Goal: Task Accomplishment & Management: Use online tool/utility

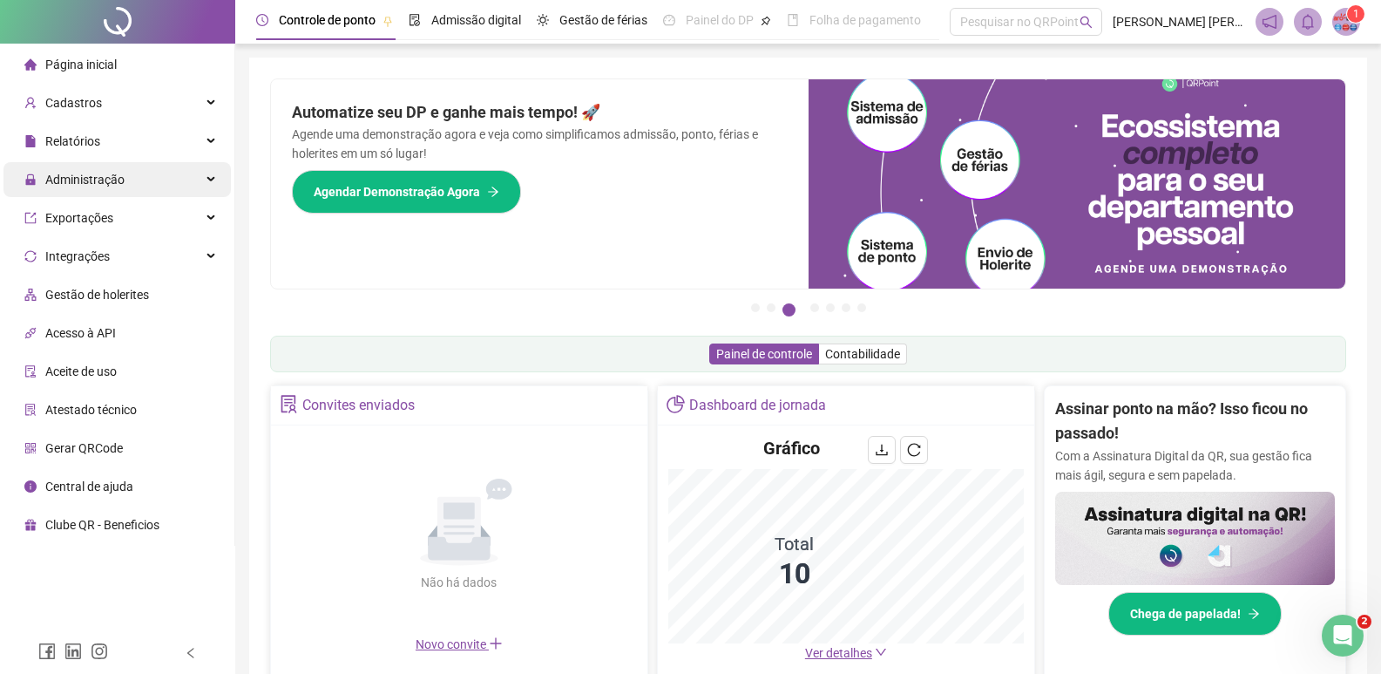
click at [57, 173] on span "Administração" at bounding box center [84, 180] width 79 height 14
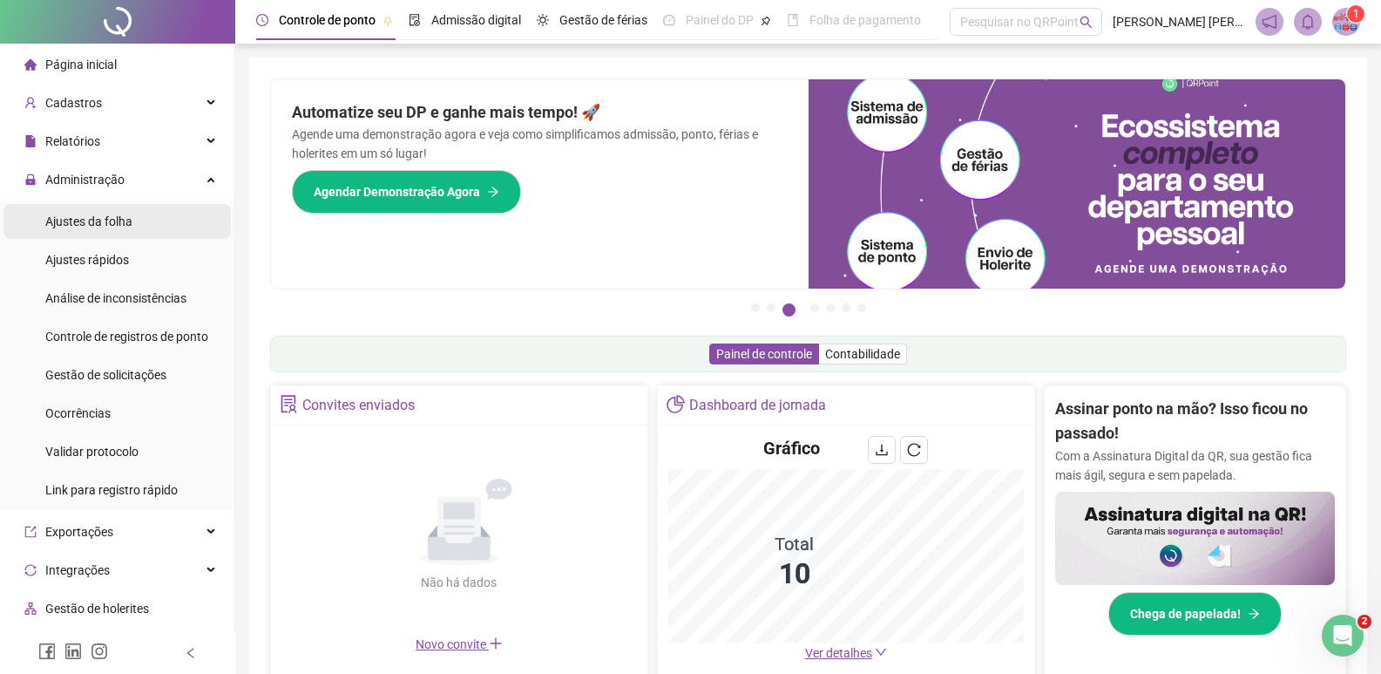
click at [80, 221] on span "Ajustes da folha" at bounding box center [88, 221] width 87 height 14
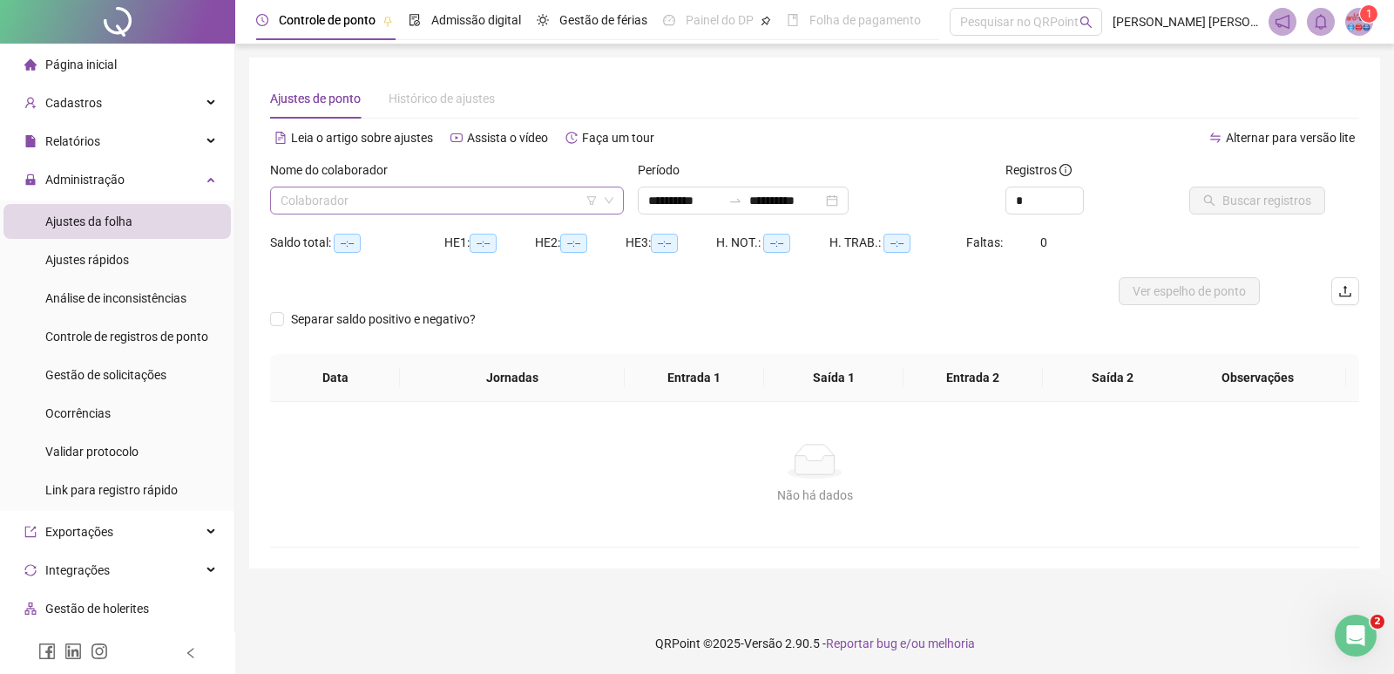
click at [376, 205] on input "search" at bounding box center [439, 200] width 317 height 26
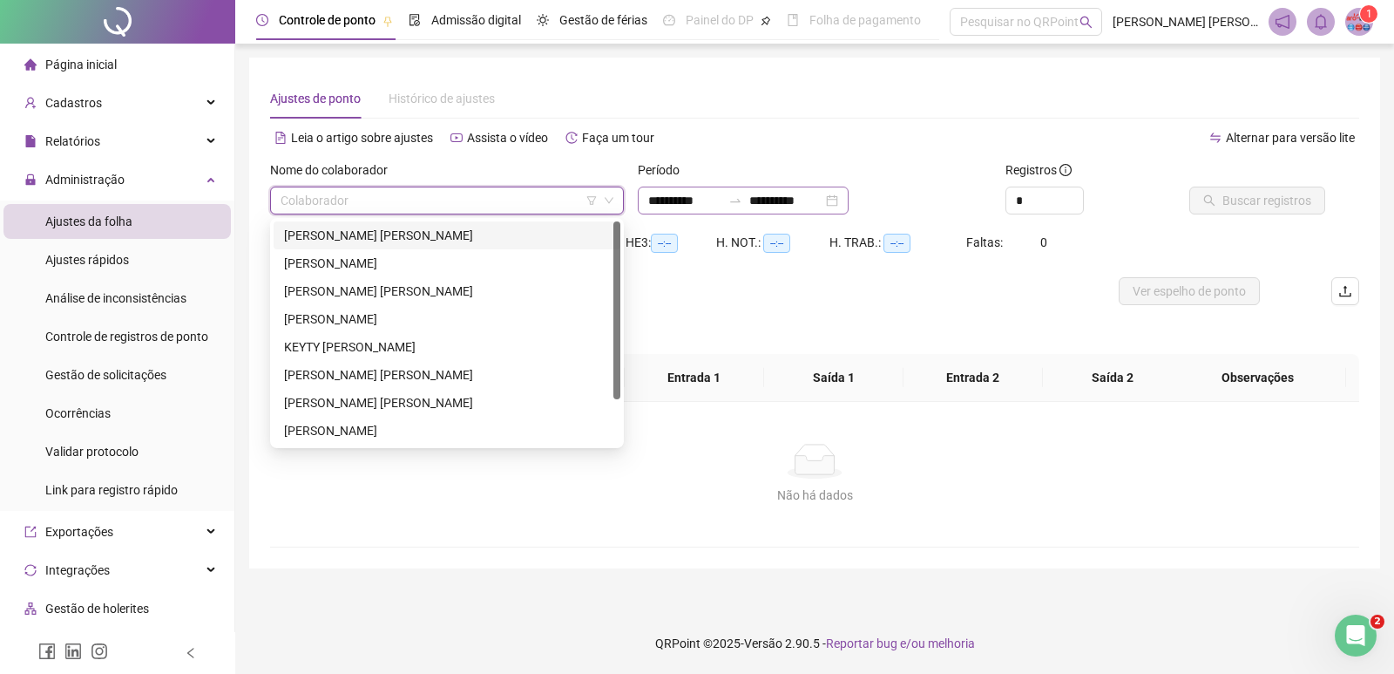
click at [849, 202] on div "**********" at bounding box center [743, 200] width 211 height 28
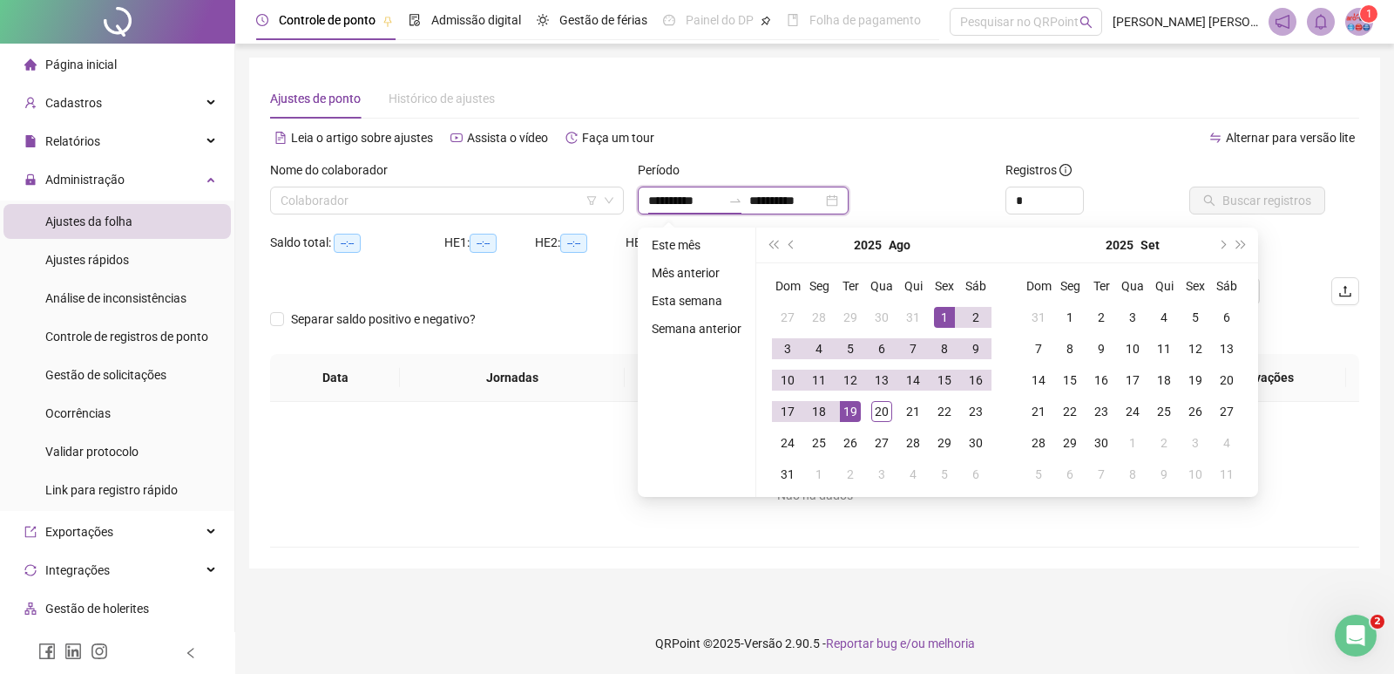
click at [849, 198] on div "**********" at bounding box center [743, 200] width 211 height 28
click at [938, 315] on div "1" at bounding box center [944, 317] width 21 height 21
type input "**********"
click at [872, 417] on div "20" at bounding box center [881, 411] width 21 height 21
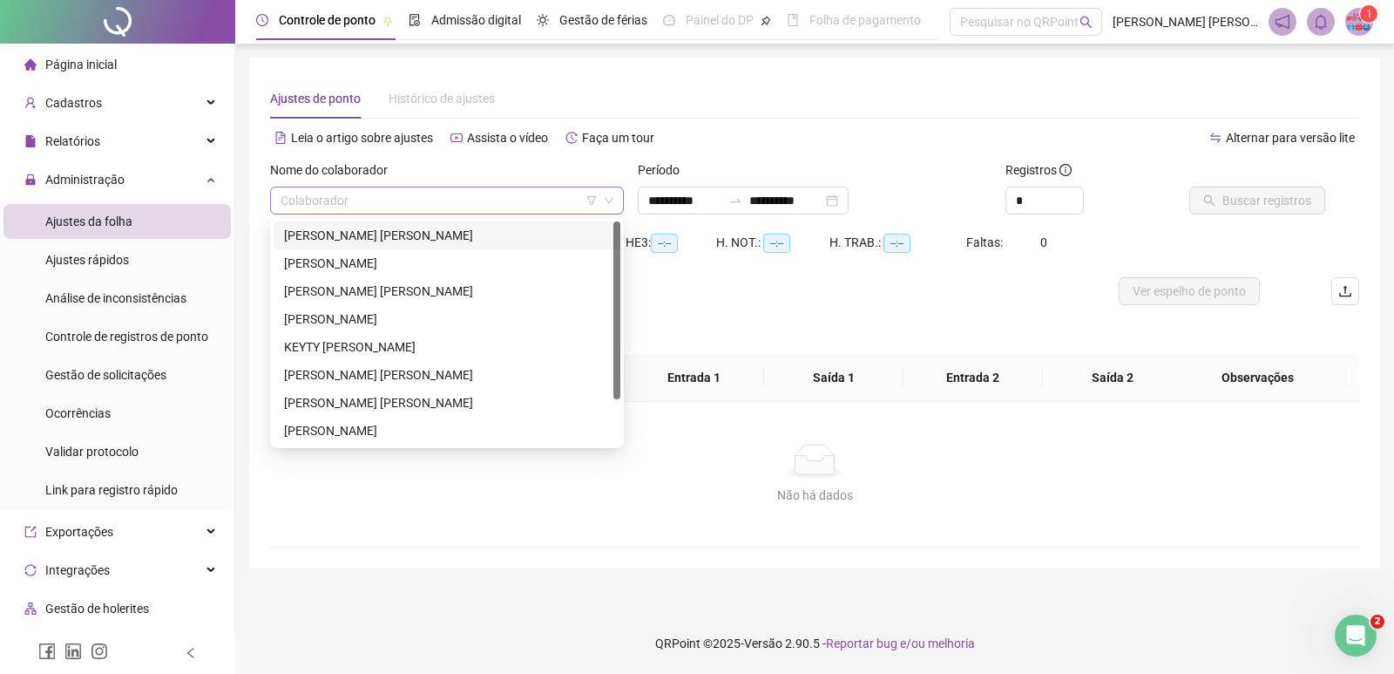
click at [482, 213] on div "Colaborador" at bounding box center [447, 200] width 354 height 28
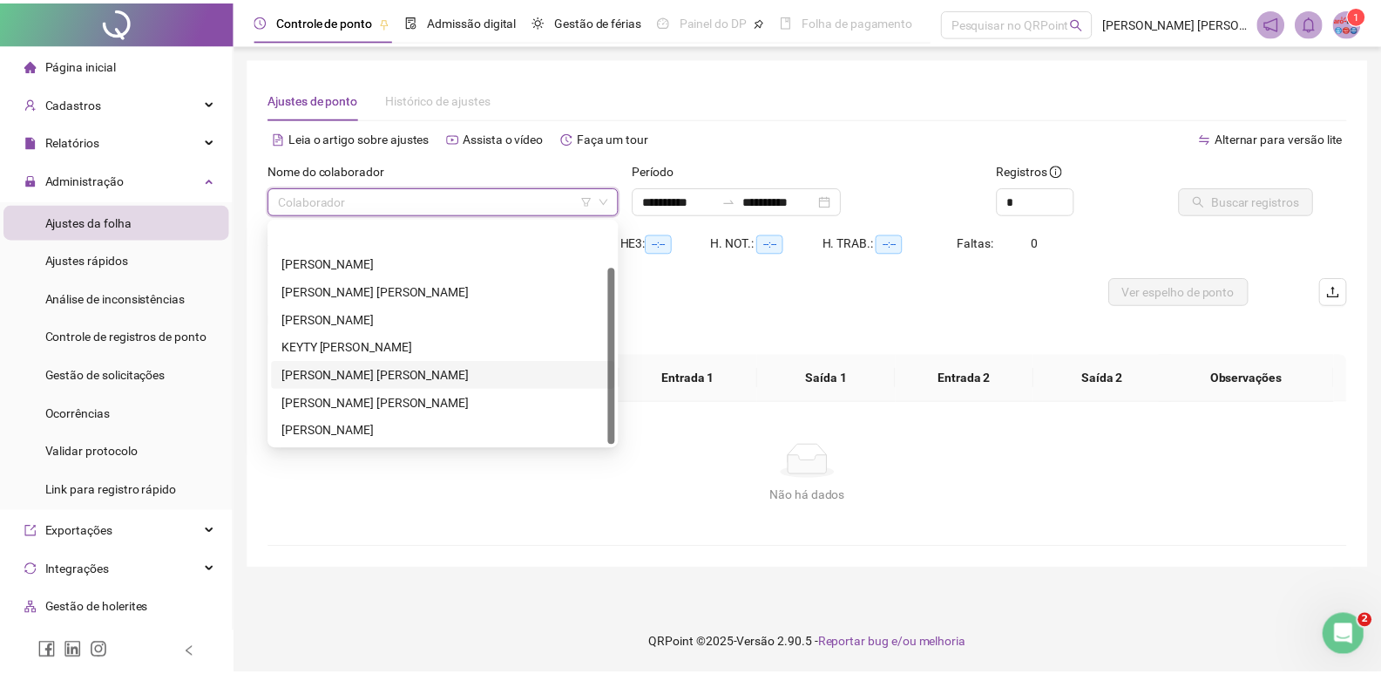
scroll to position [56, 0]
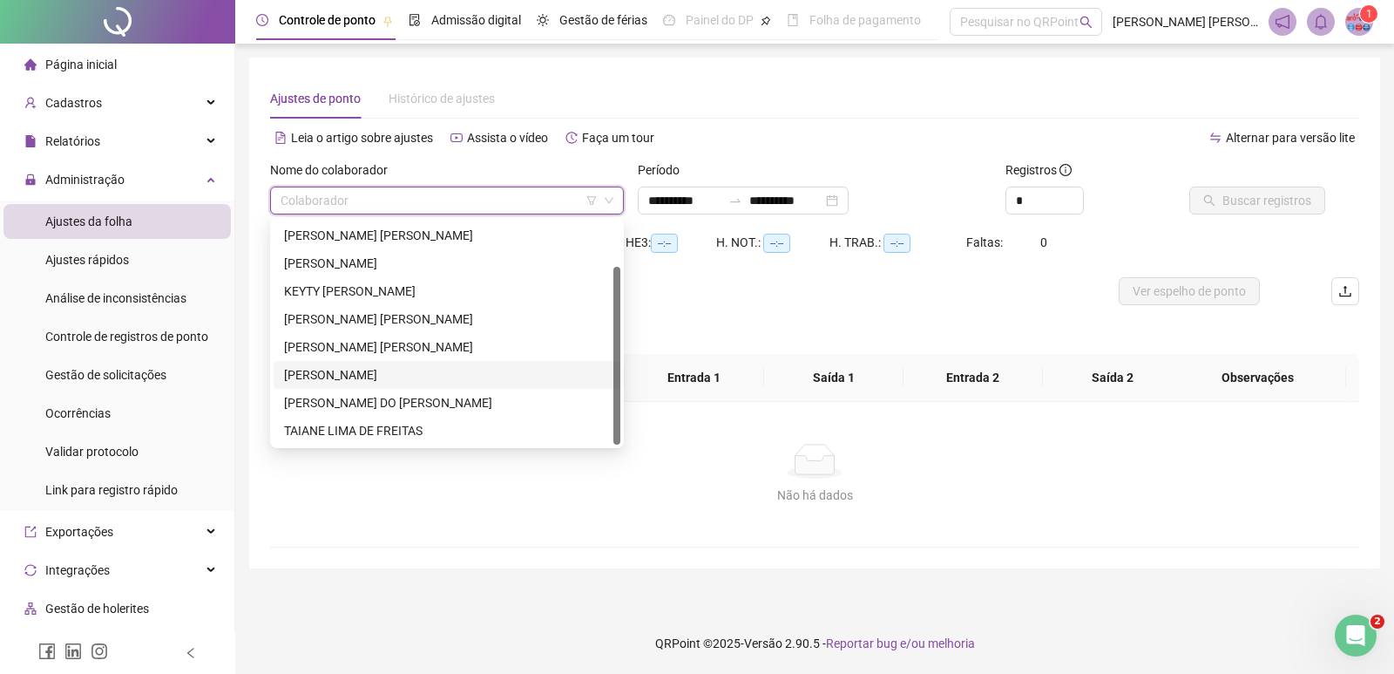
click at [338, 365] on div "[PERSON_NAME]" at bounding box center [447, 374] width 326 height 19
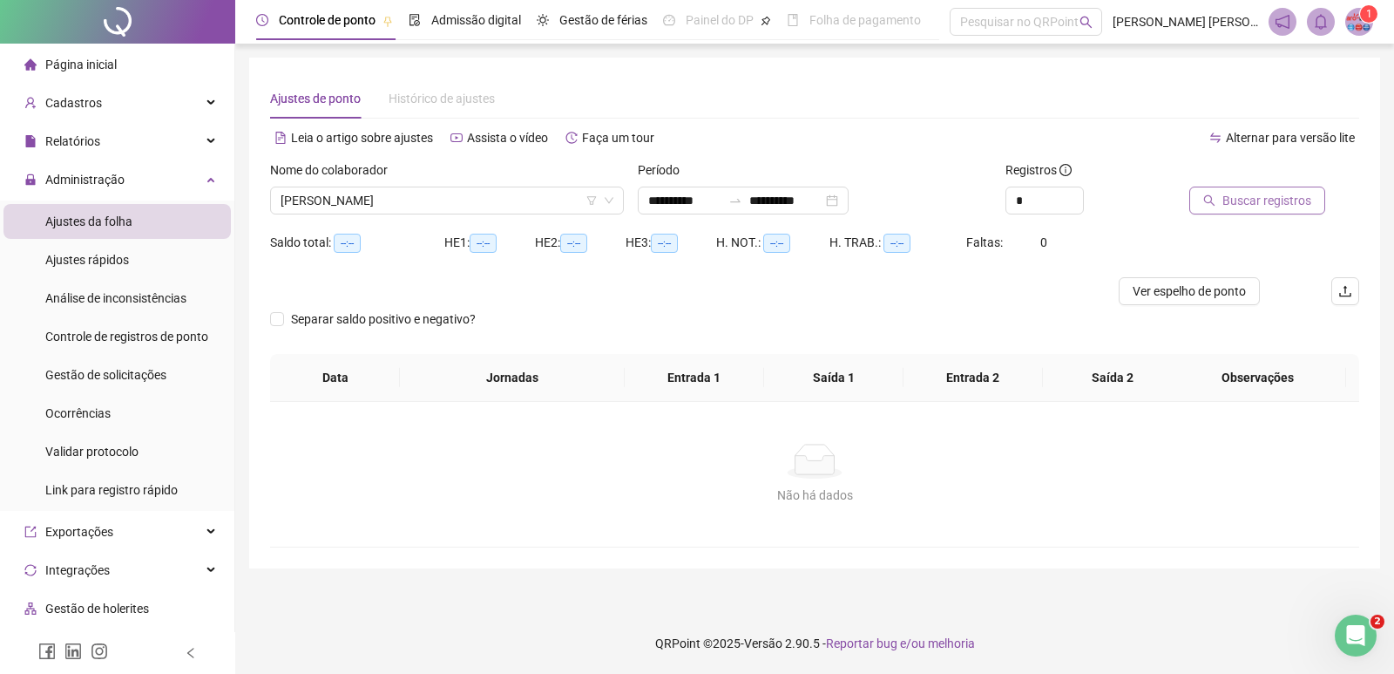
click at [1236, 188] on button "Buscar registros" at bounding box center [1257, 200] width 136 height 28
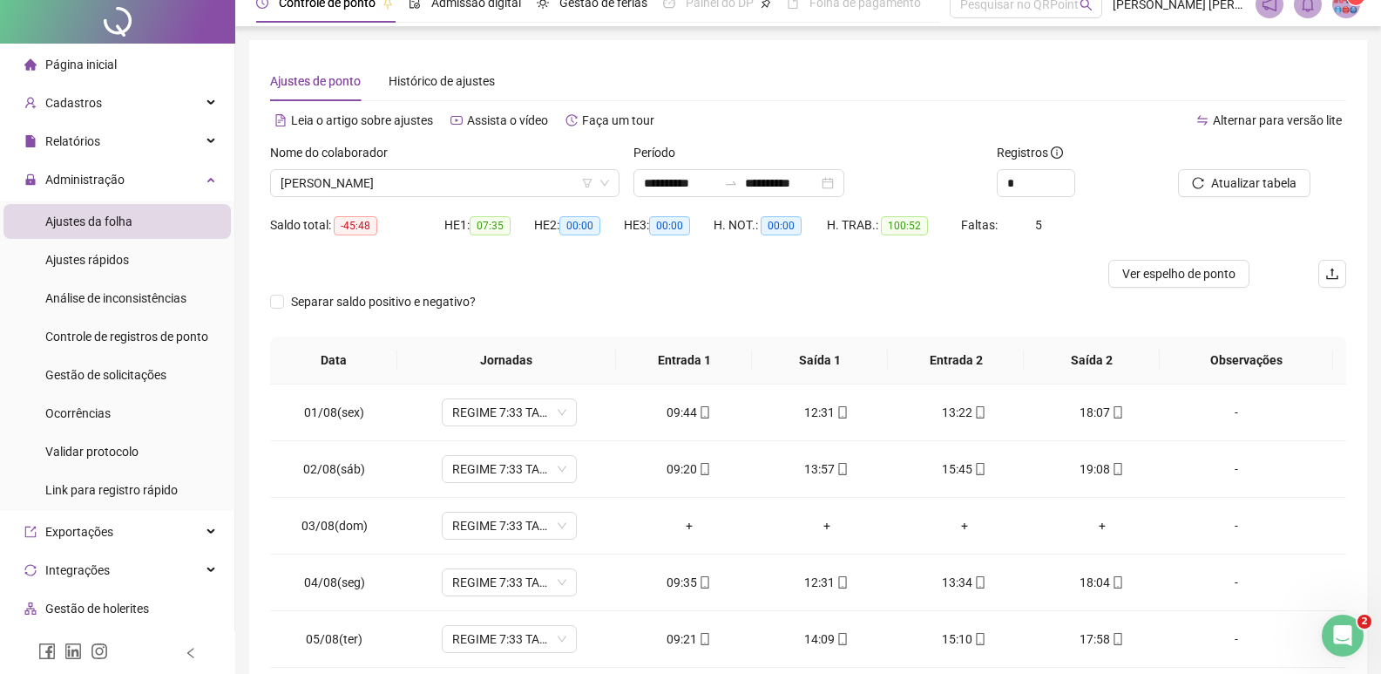
scroll to position [0, 0]
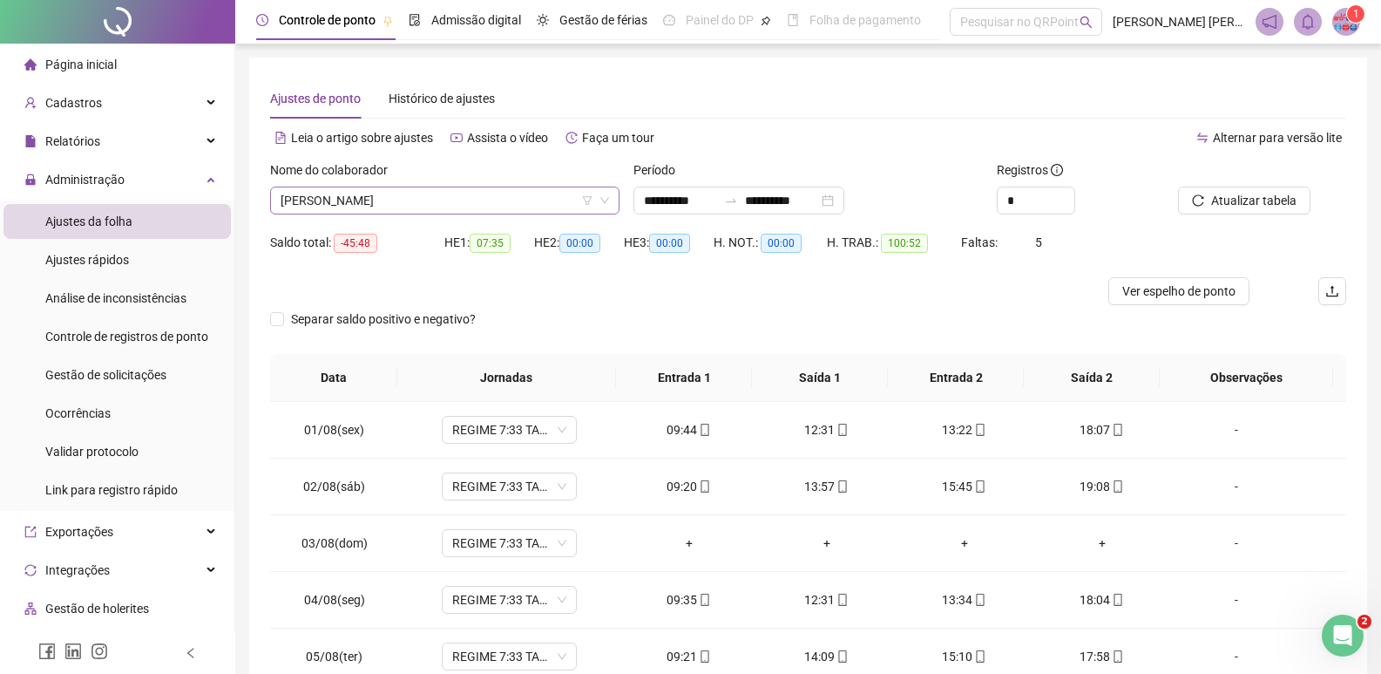
click at [378, 200] on span "[PERSON_NAME]" at bounding box center [445, 200] width 329 height 26
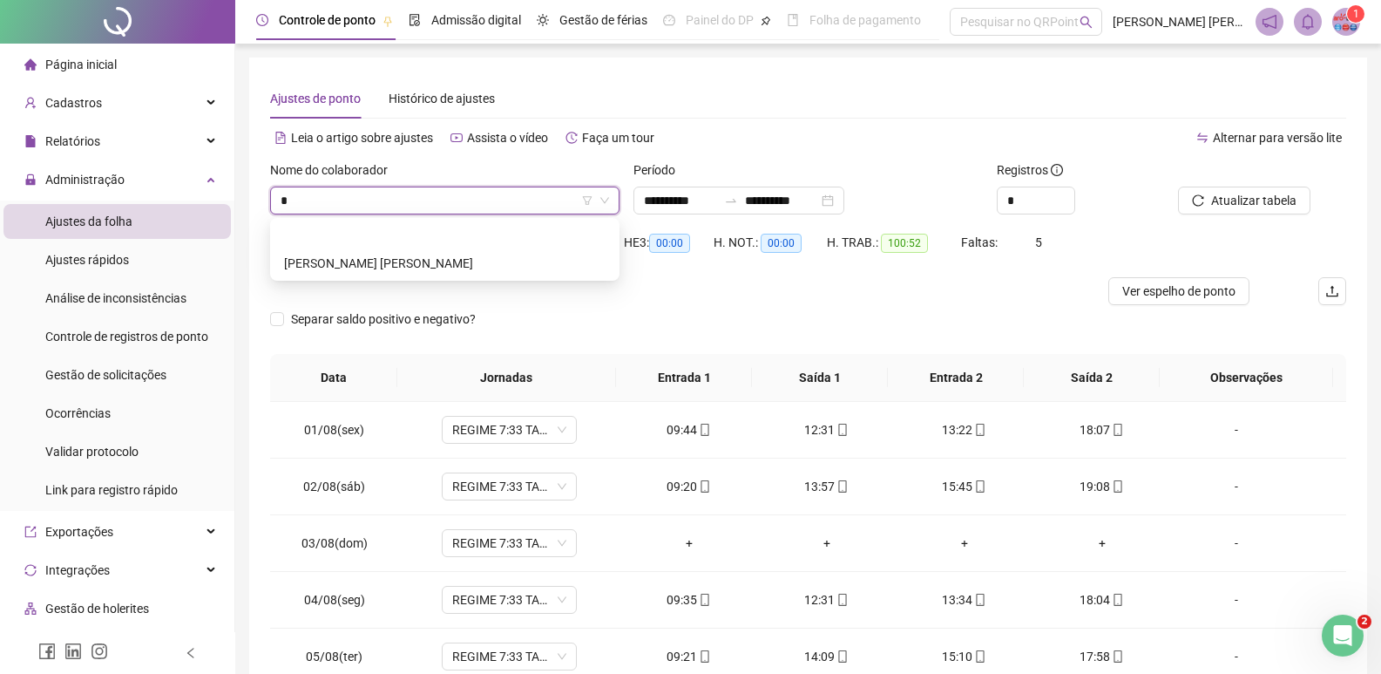
type input "*"
click at [364, 234] on div "KEYTY [PERSON_NAME]" at bounding box center [445, 235] width 322 height 19
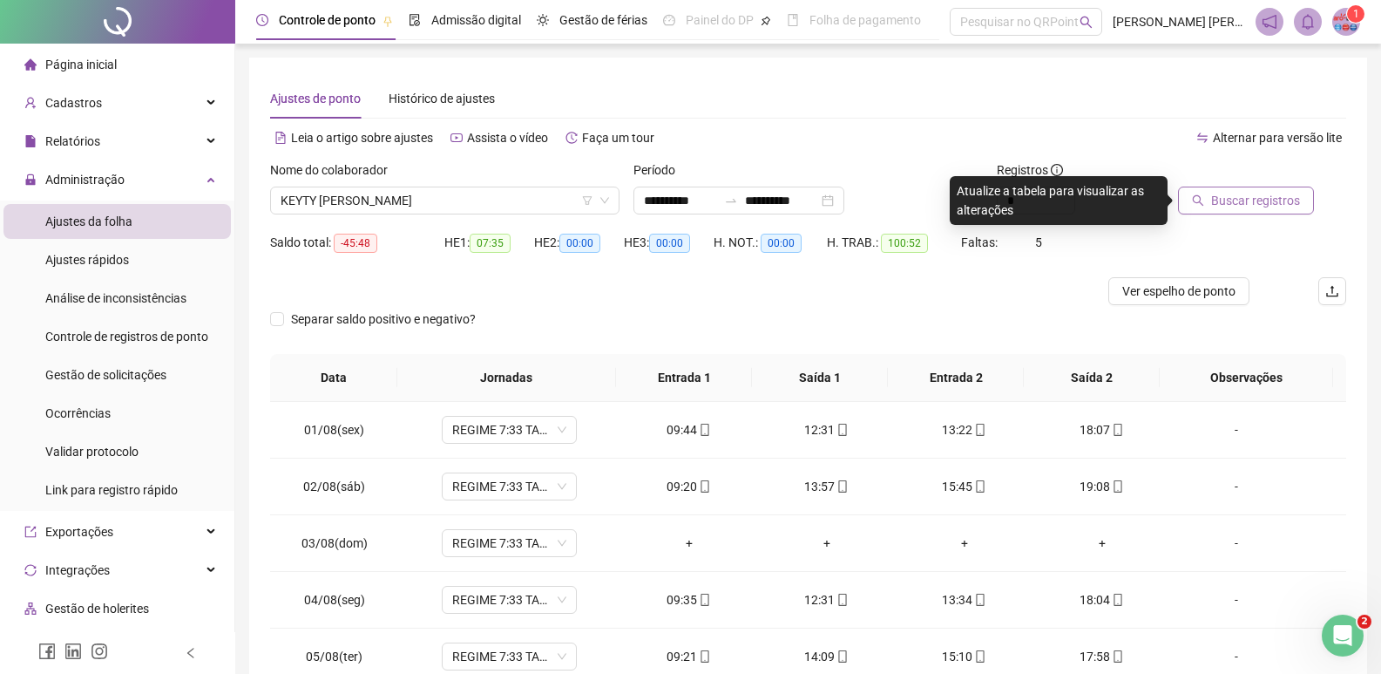
click at [1238, 200] on span "Buscar registros" at bounding box center [1255, 200] width 89 height 19
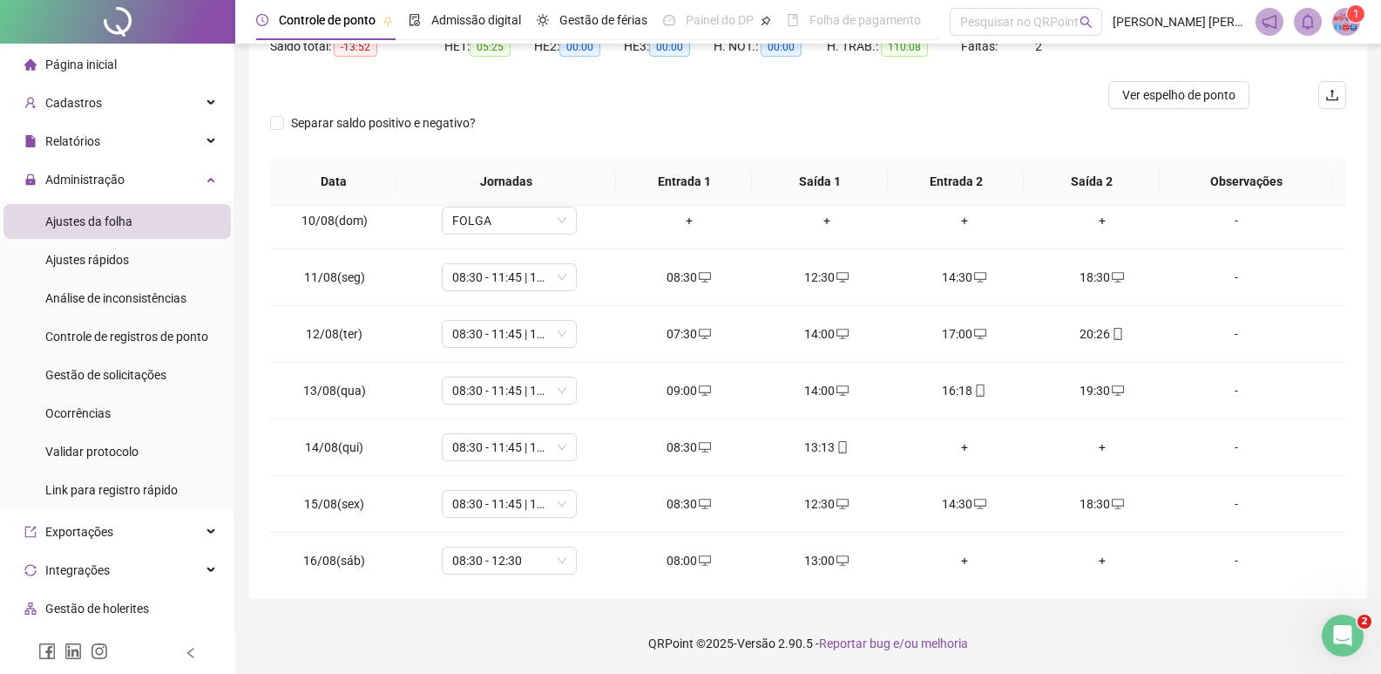
scroll to position [761, 0]
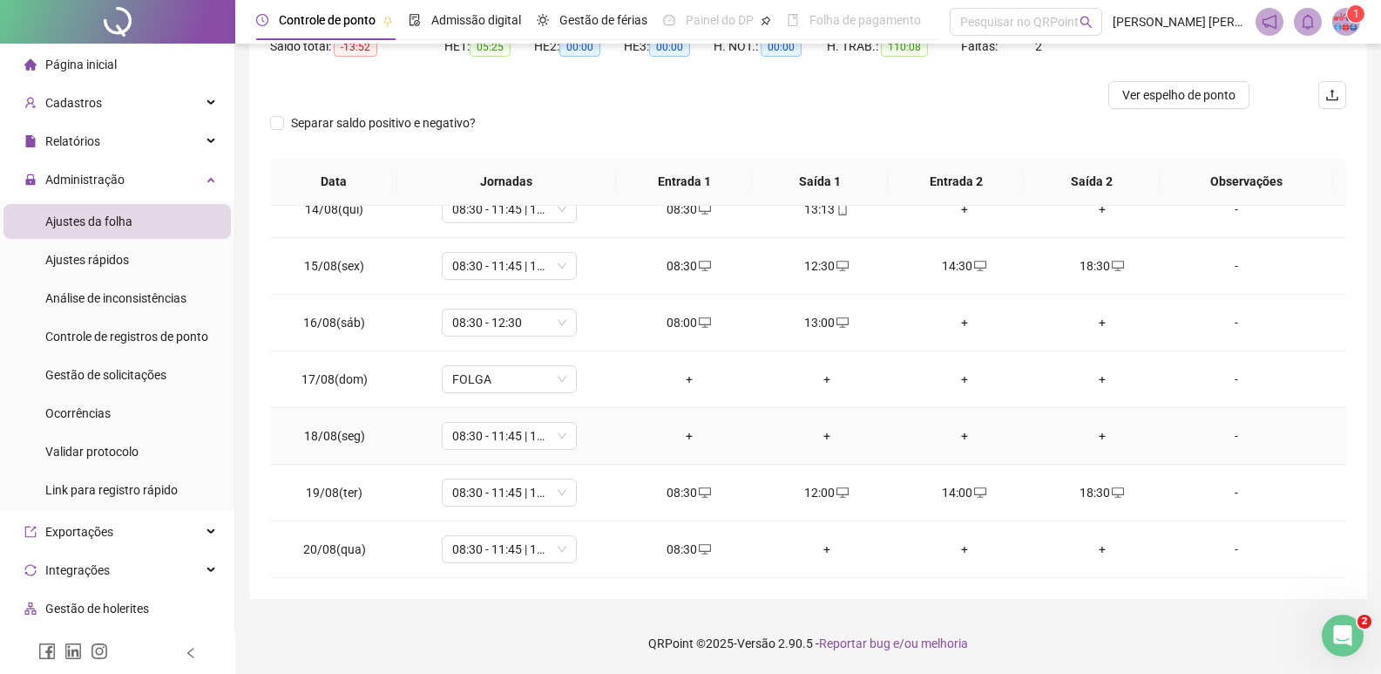
click at [683, 436] on div "+" at bounding box center [689, 435] width 110 height 19
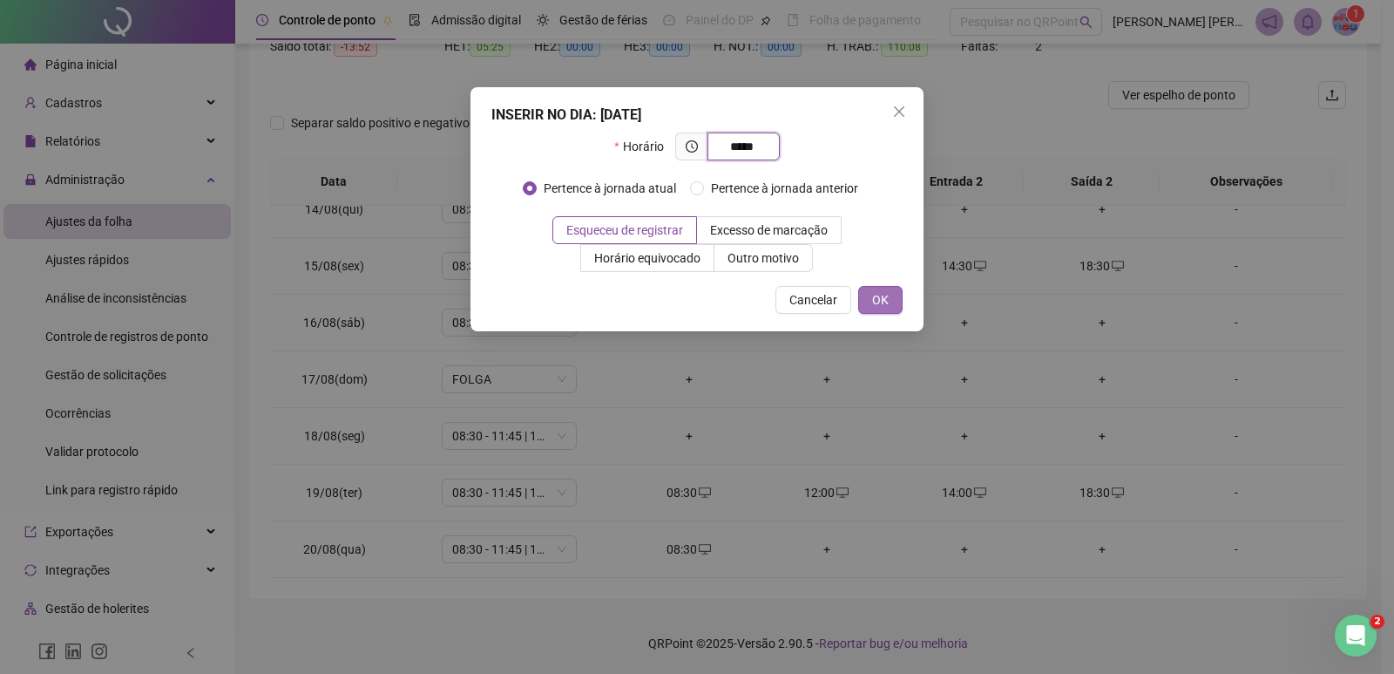
type input "*****"
click at [885, 301] on span "OK" at bounding box center [880, 299] width 17 height 19
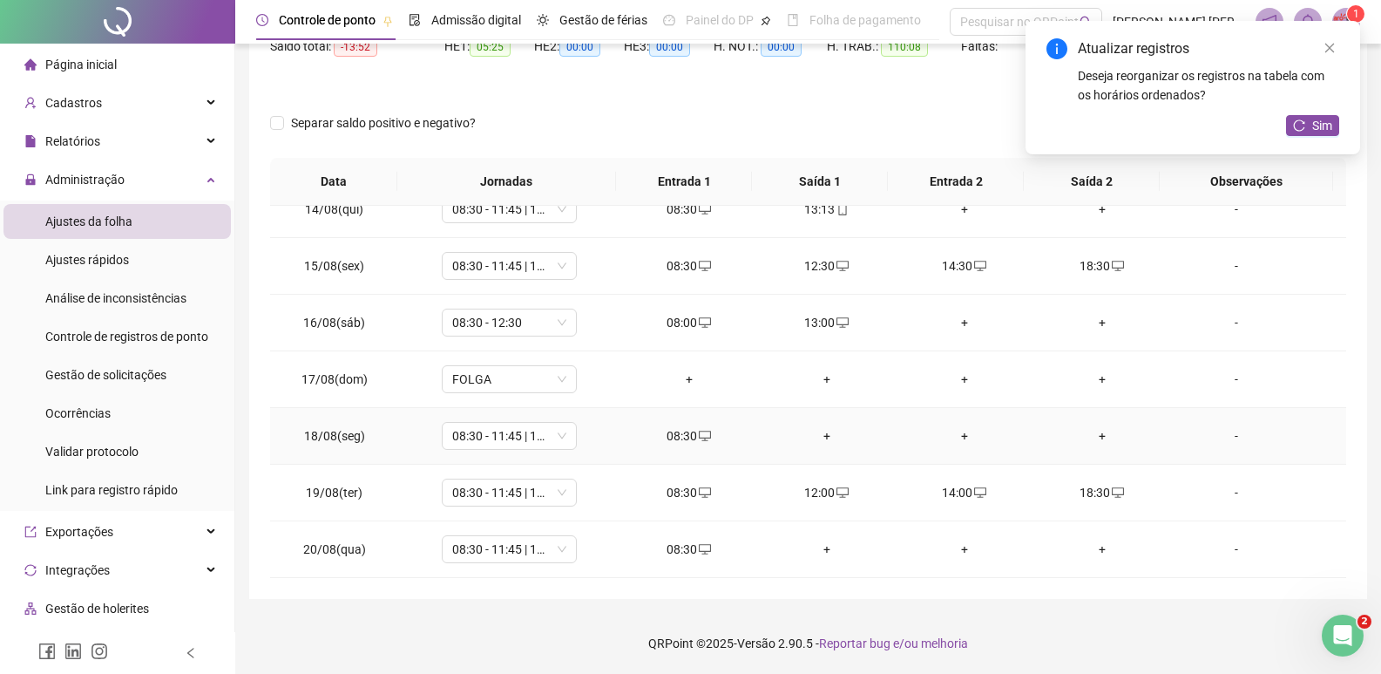
click at [818, 439] on div "+" at bounding box center [827, 435] width 110 height 19
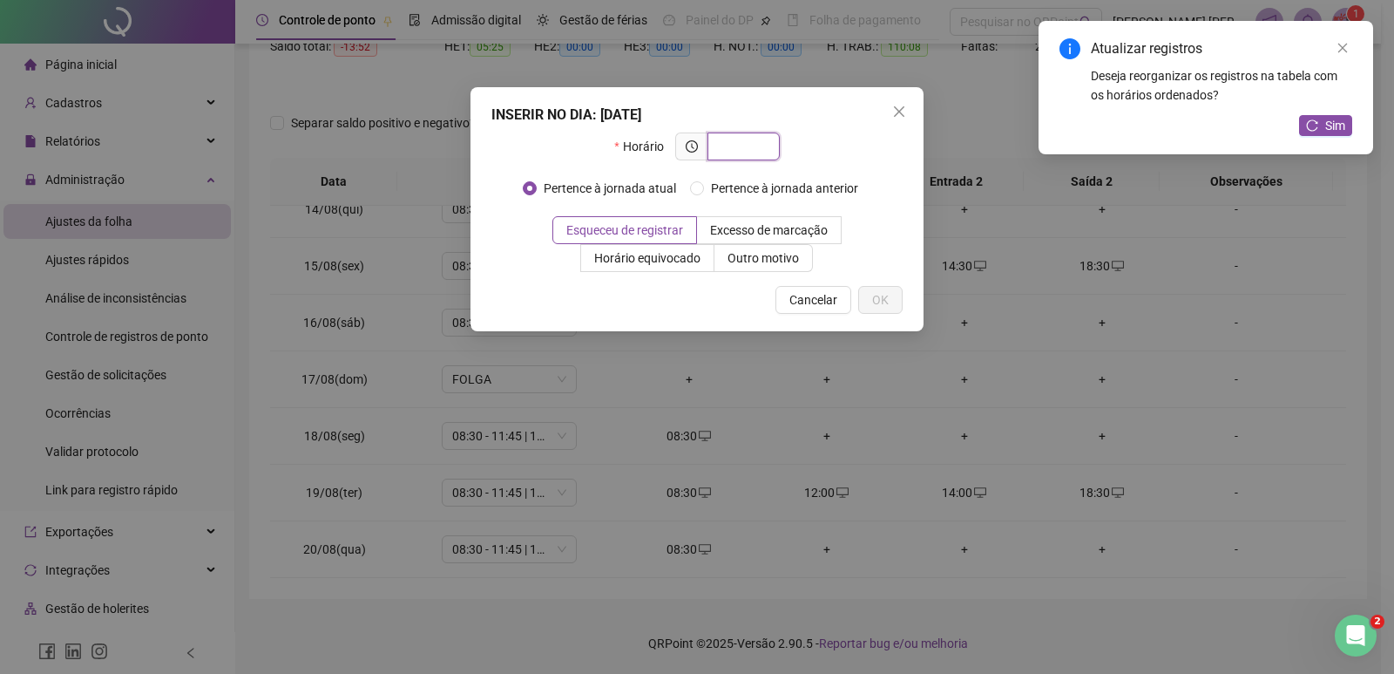
type input "*"
type input "*****"
click at [890, 296] on button "OK" at bounding box center [880, 300] width 44 height 28
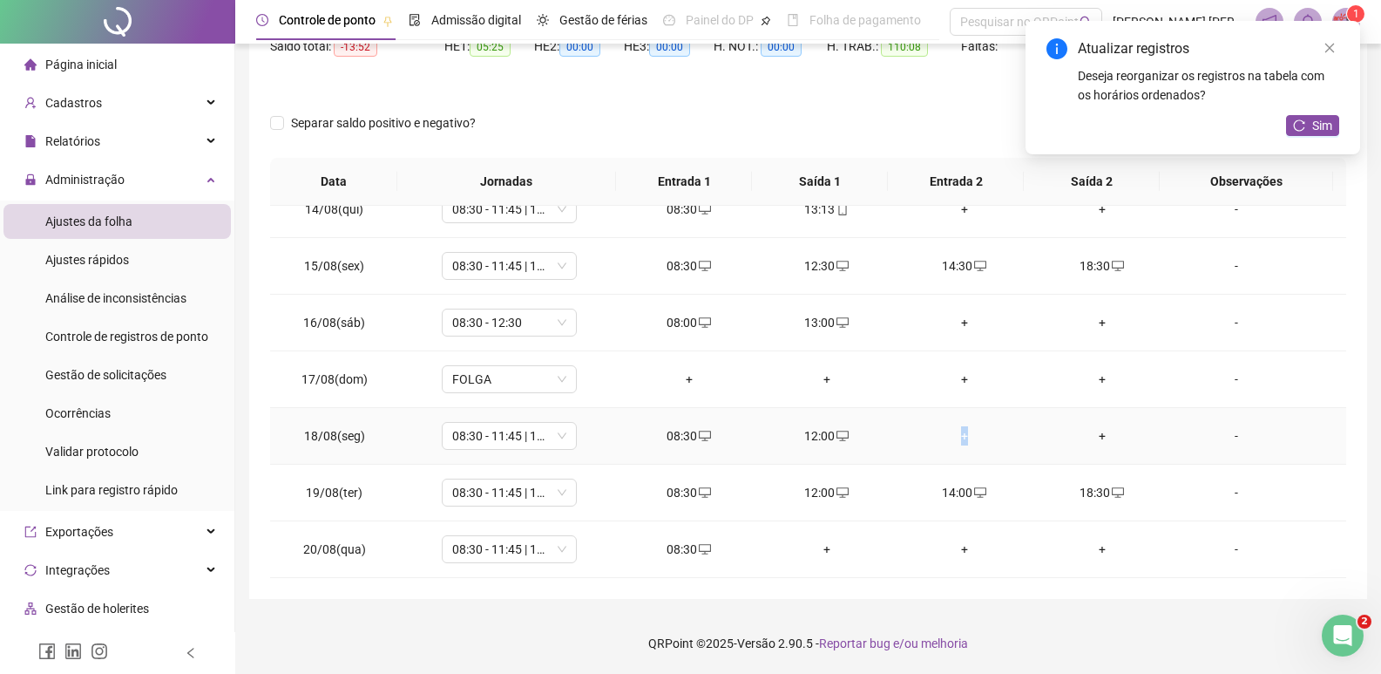
click at [956, 437] on div "+" at bounding box center [965, 435] width 110 height 19
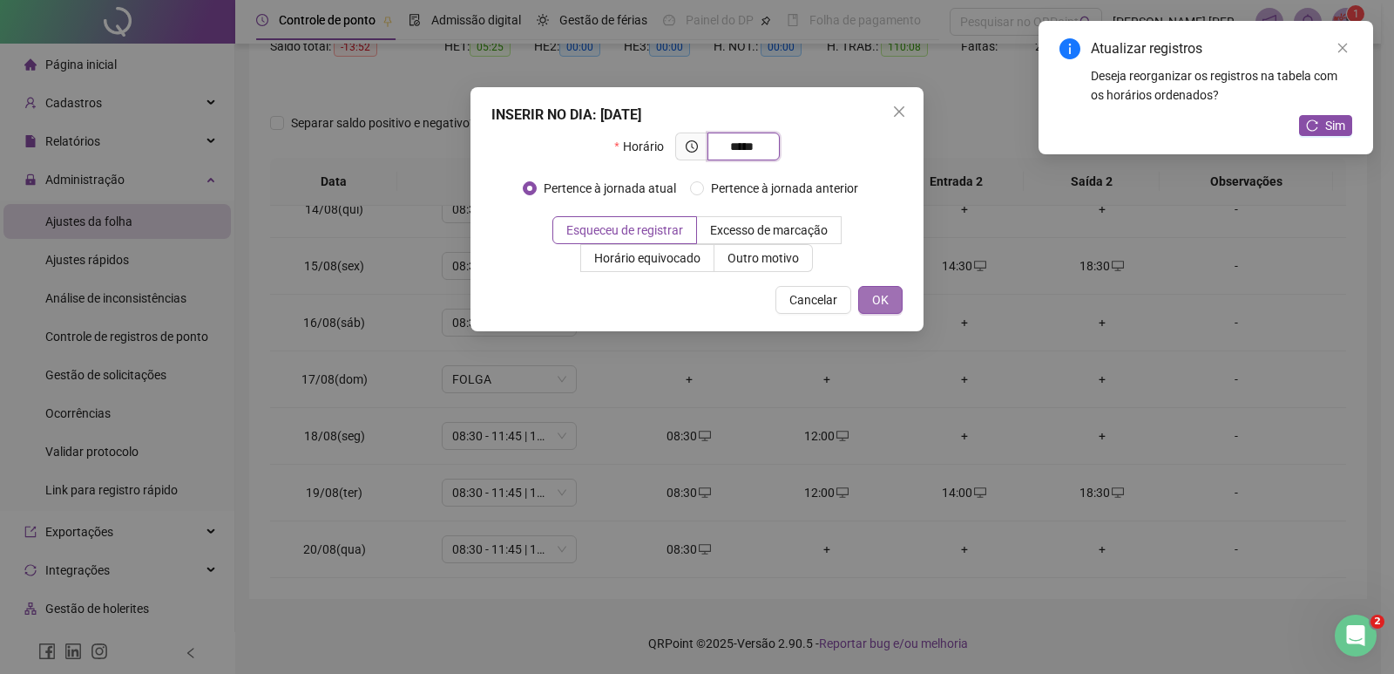
type input "*****"
click at [876, 288] on button "OK" at bounding box center [880, 300] width 44 height 28
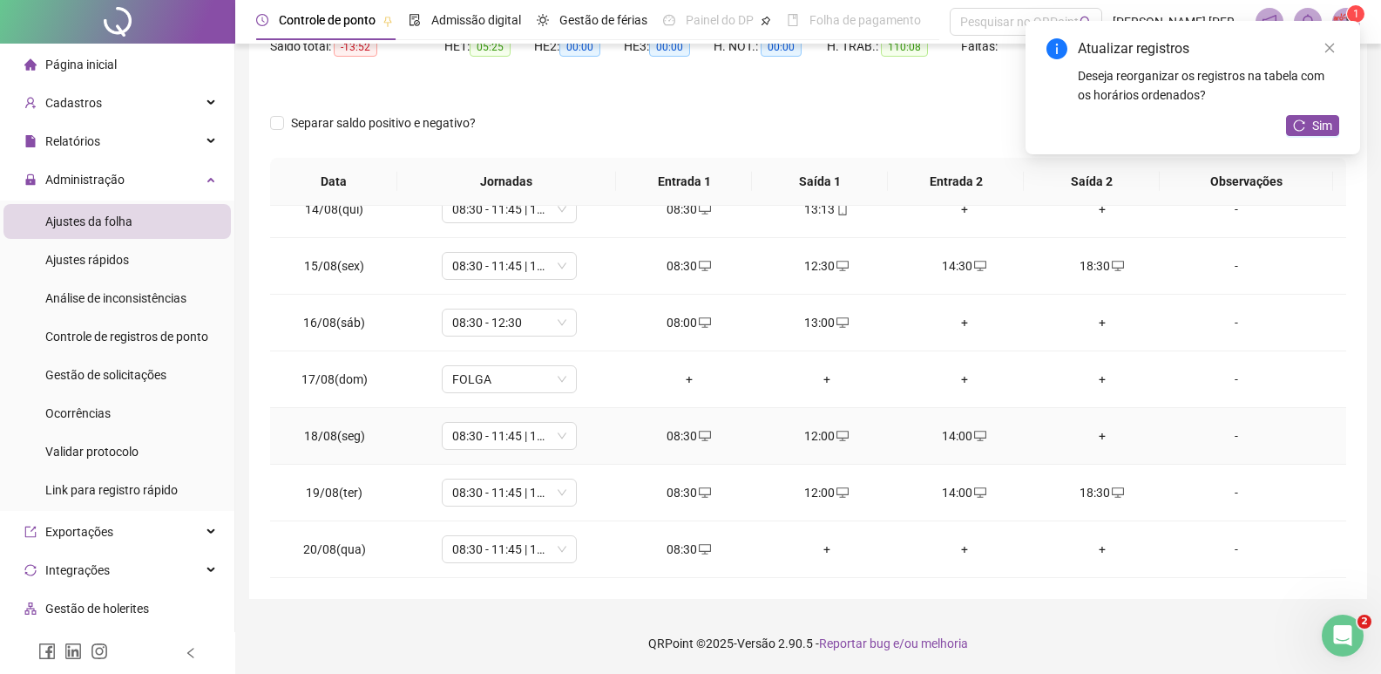
click at [1092, 440] on div "+" at bounding box center [1102, 435] width 110 height 19
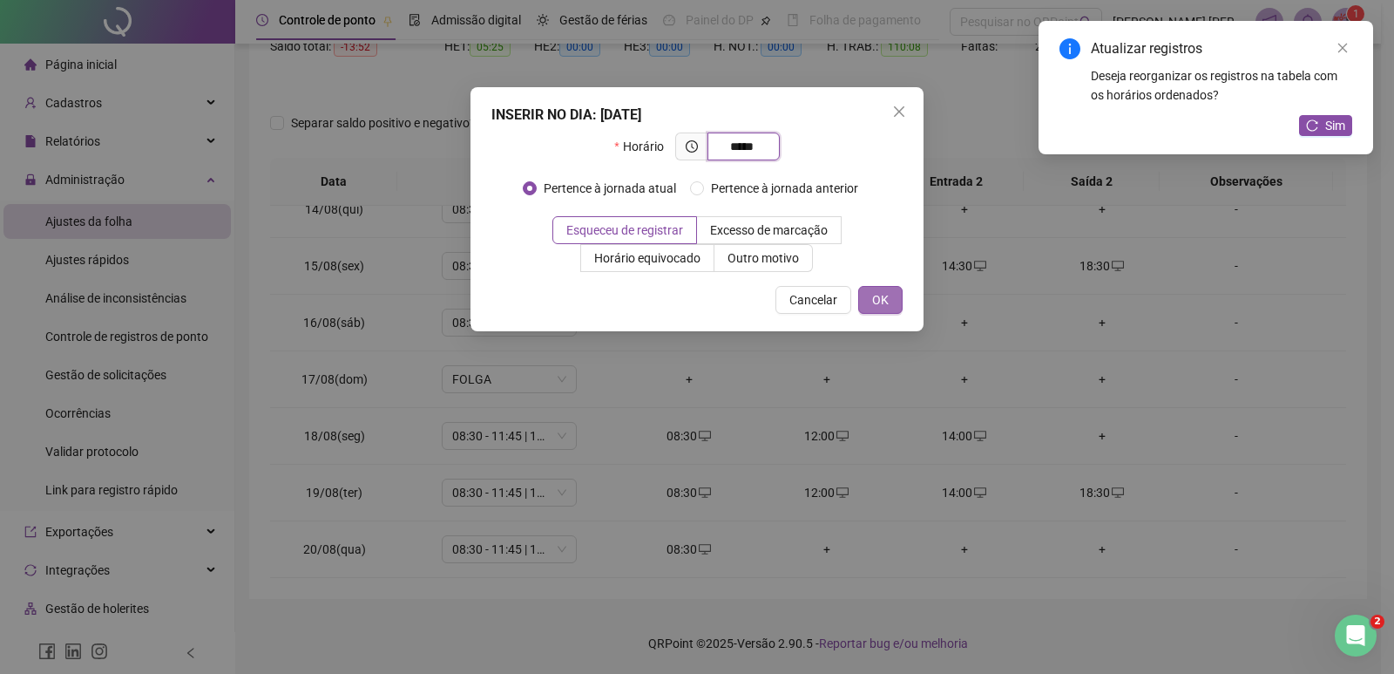
type input "*****"
click at [891, 295] on button "OK" at bounding box center [880, 300] width 44 height 28
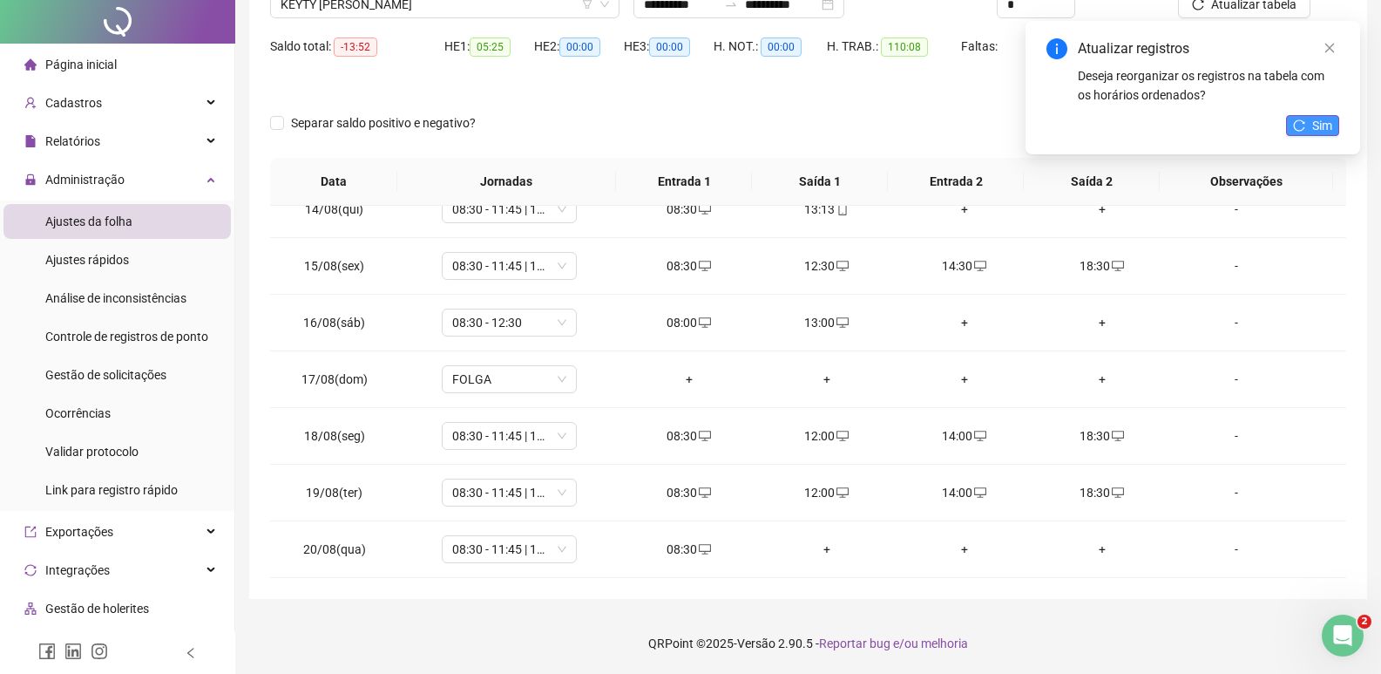
scroll to position [0, 0]
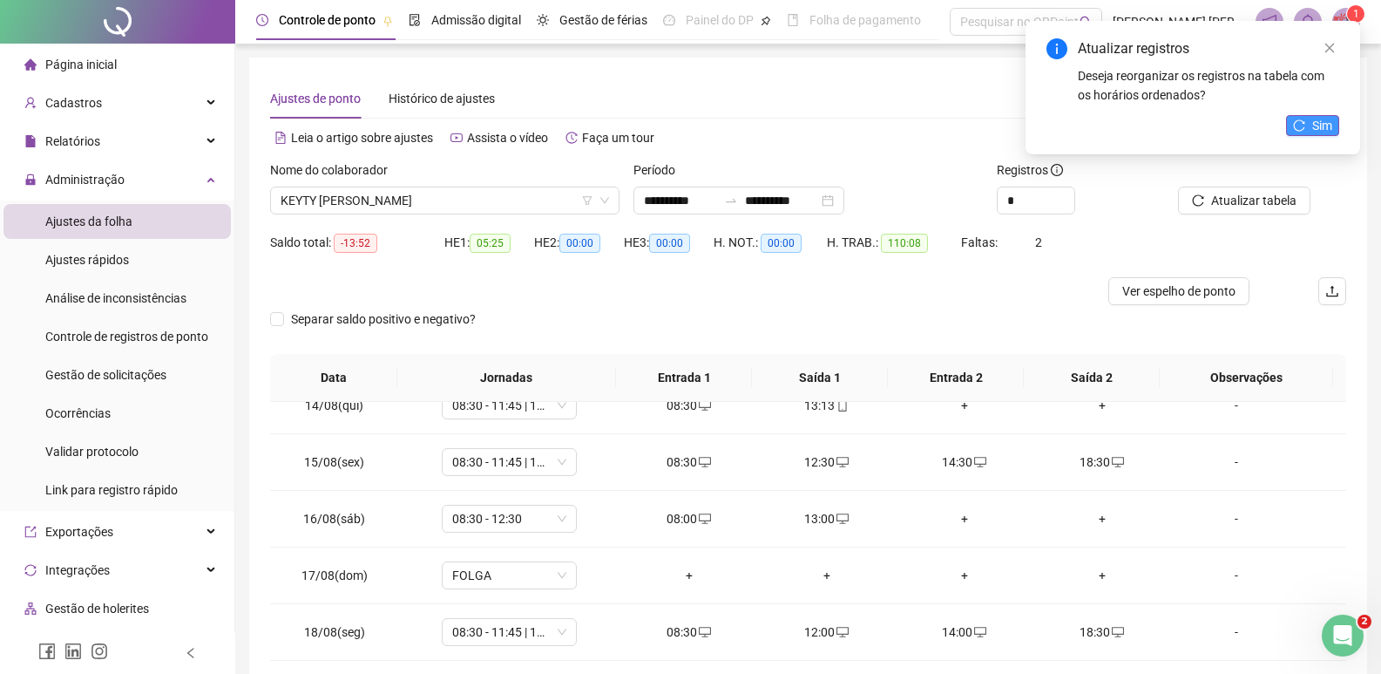
click at [1301, 131] on icon "reload" at bounding box center [1299, 124] width 11 height 11
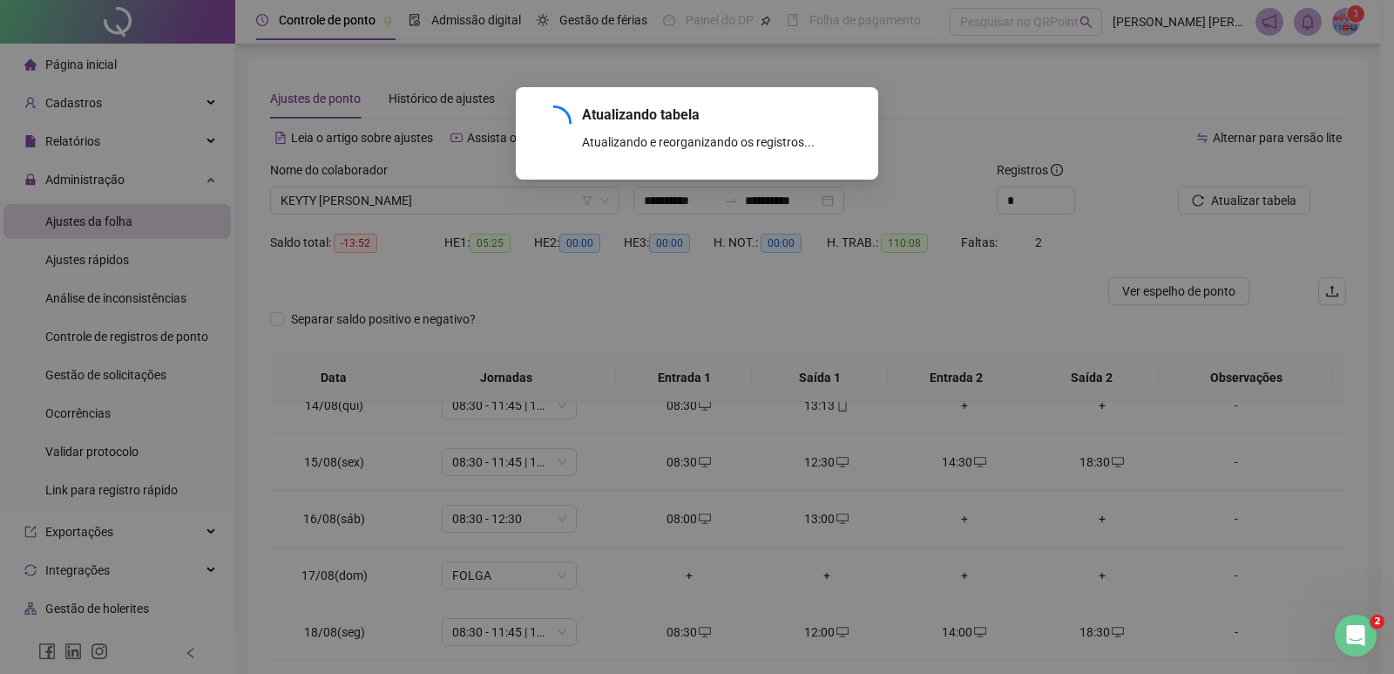
click at [425, 202] on div "Atualizando tabela Atualizando e reorganizando os registros... OK" at bounding box center [697, 337] width 1394 height 674
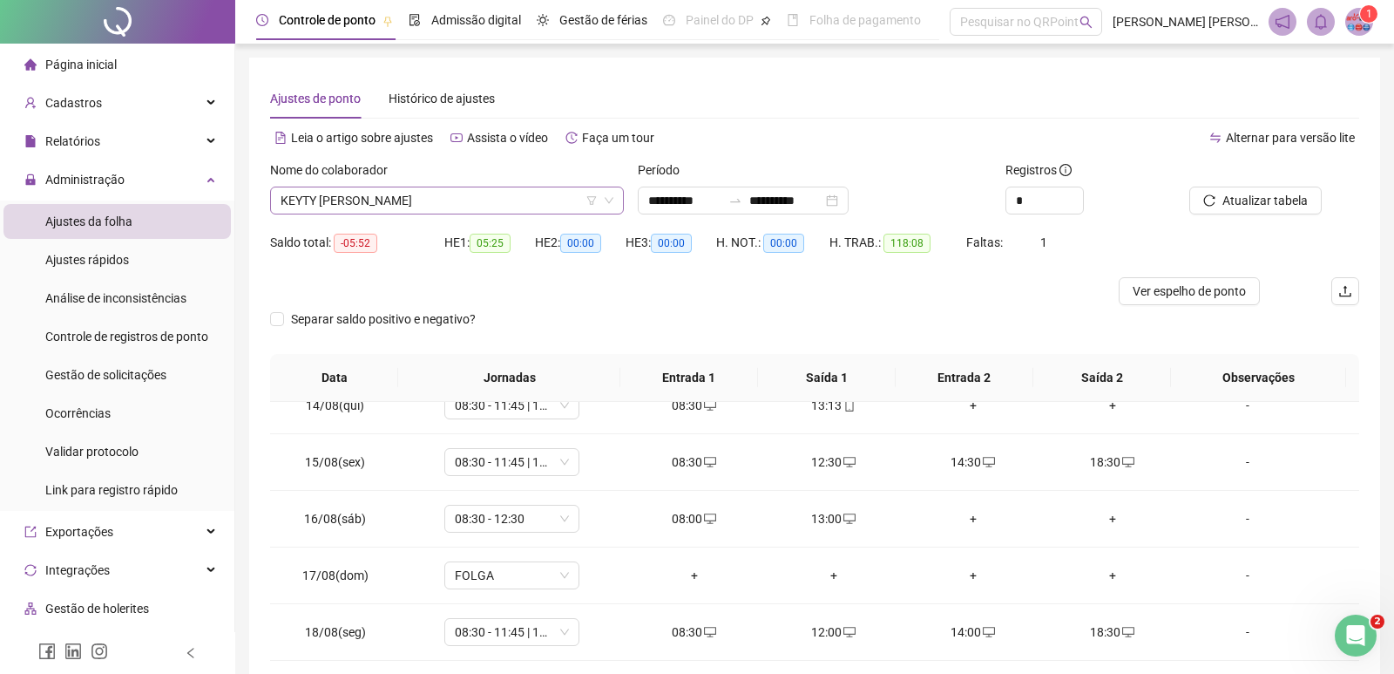
click at [435, 201] on span "KEYTY [PERSON_NAME]" at bounding box center [447, 200] width 333 height 26
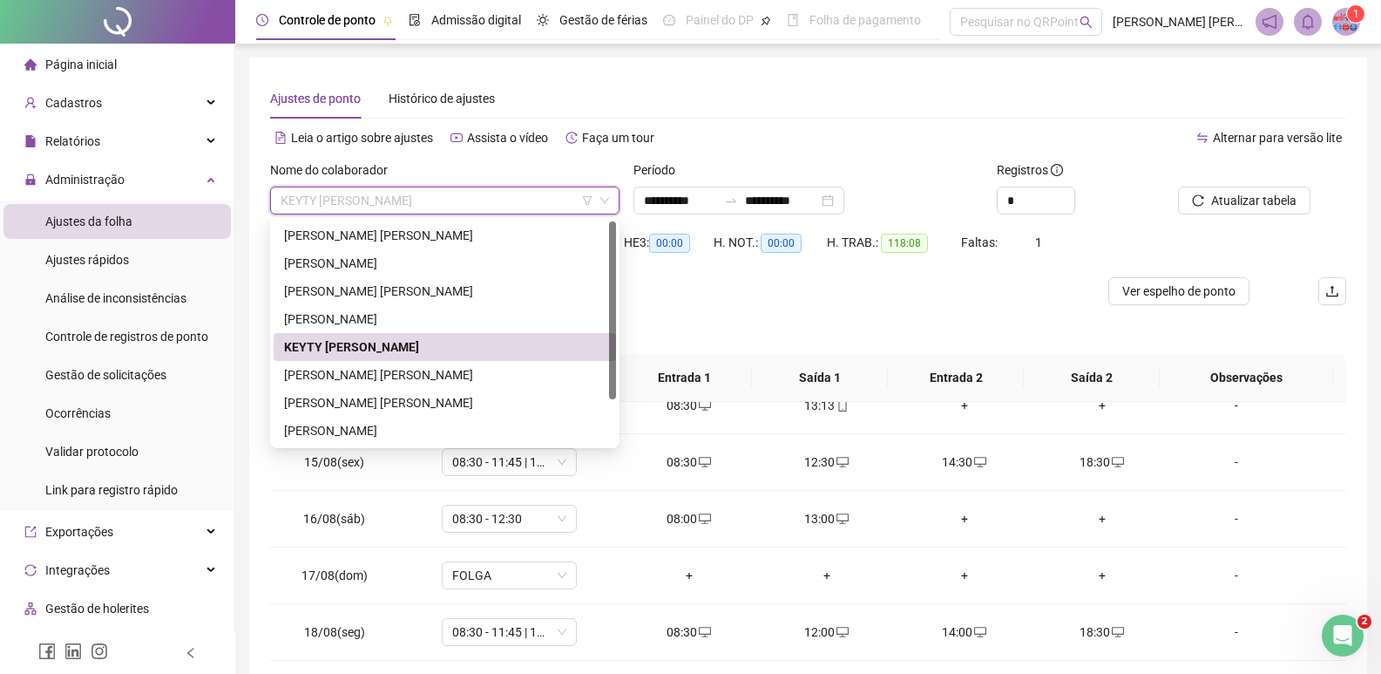
type input "*"
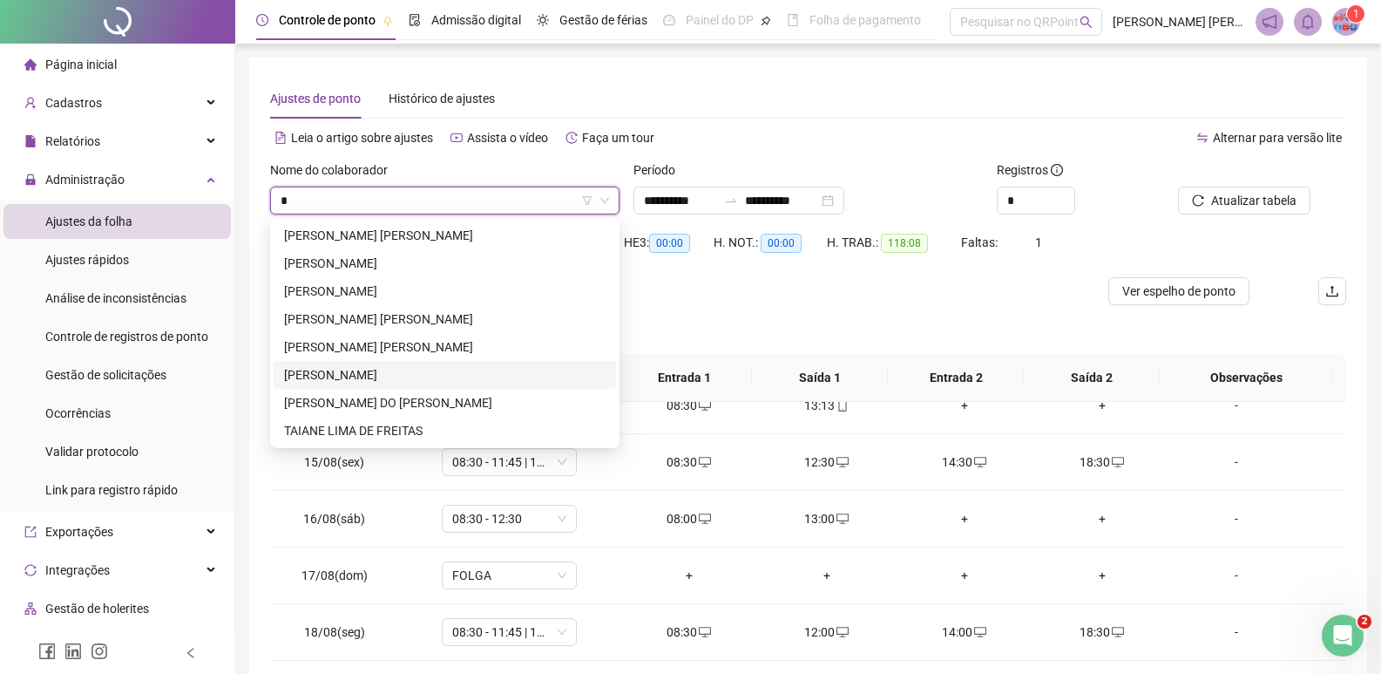
click at [329, 379] on div "[PERSON_NAME]" at bounding box center [445, 374] width 322 height 19
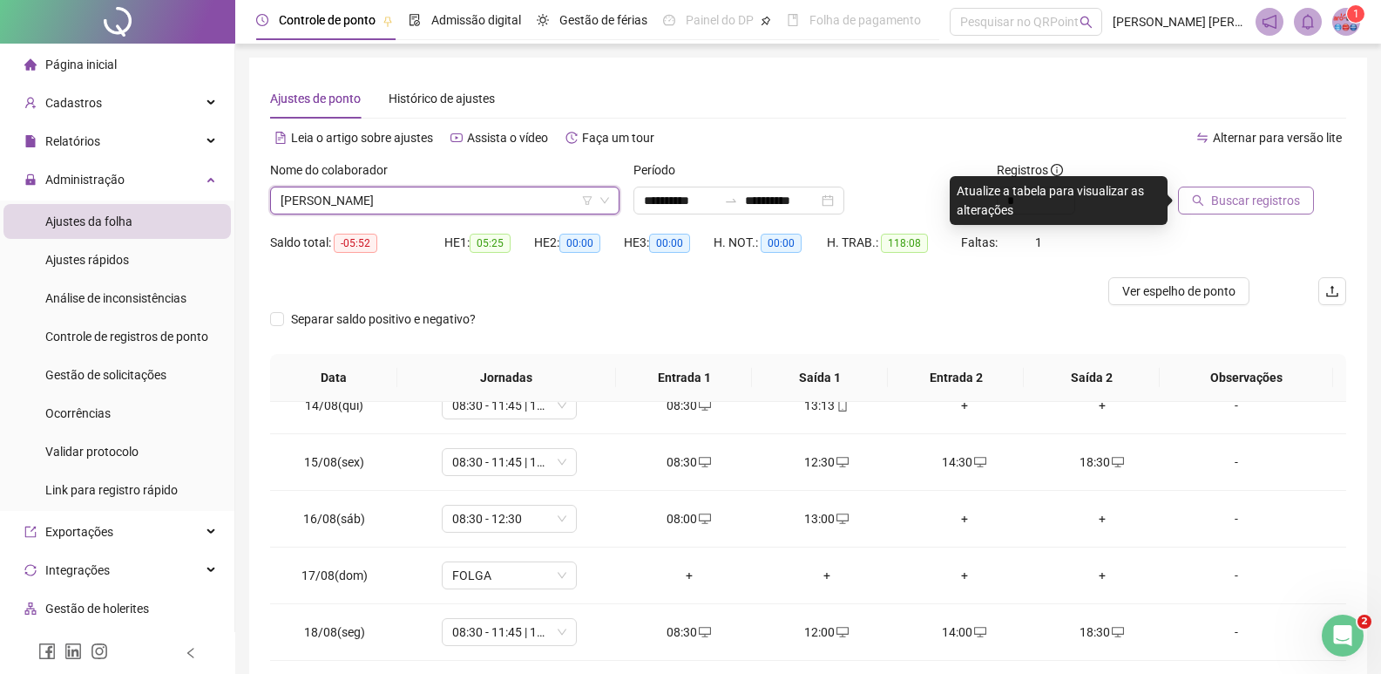
click at [1263, 195] on span "Buscar registros" at bounding box center [1255, 200] width 89 height 19
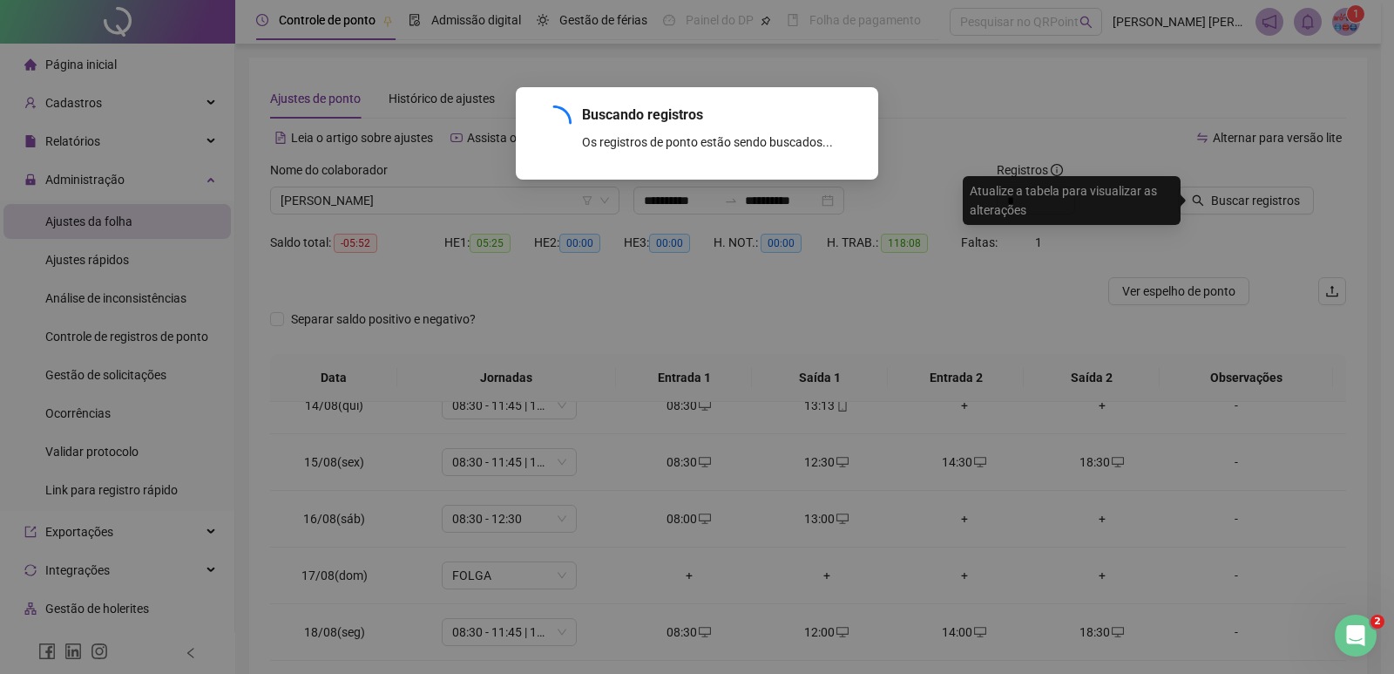
drag, startPoint x: 1263, startPoint y: 196, endPoint x: 1222, endPoint y: 201, distance: 42.2
click at [1222, 201] on div "Buscando registros Os registros de ponto estão sendo buscados... OK" at bounding box center [697, 337] width 1394 height 674
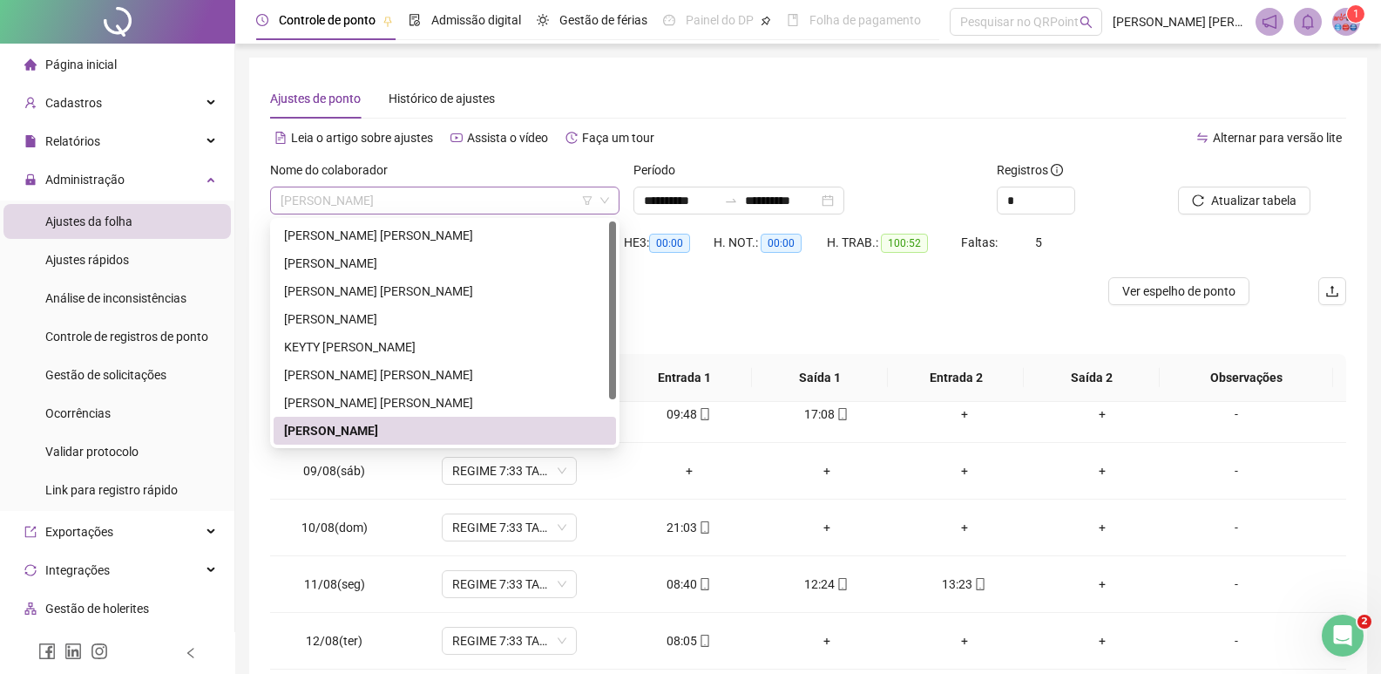
click at [362, 192] on span "[PERSON_NAME]" at bounding box center [445, 200] width 329 height 26
type input "**"
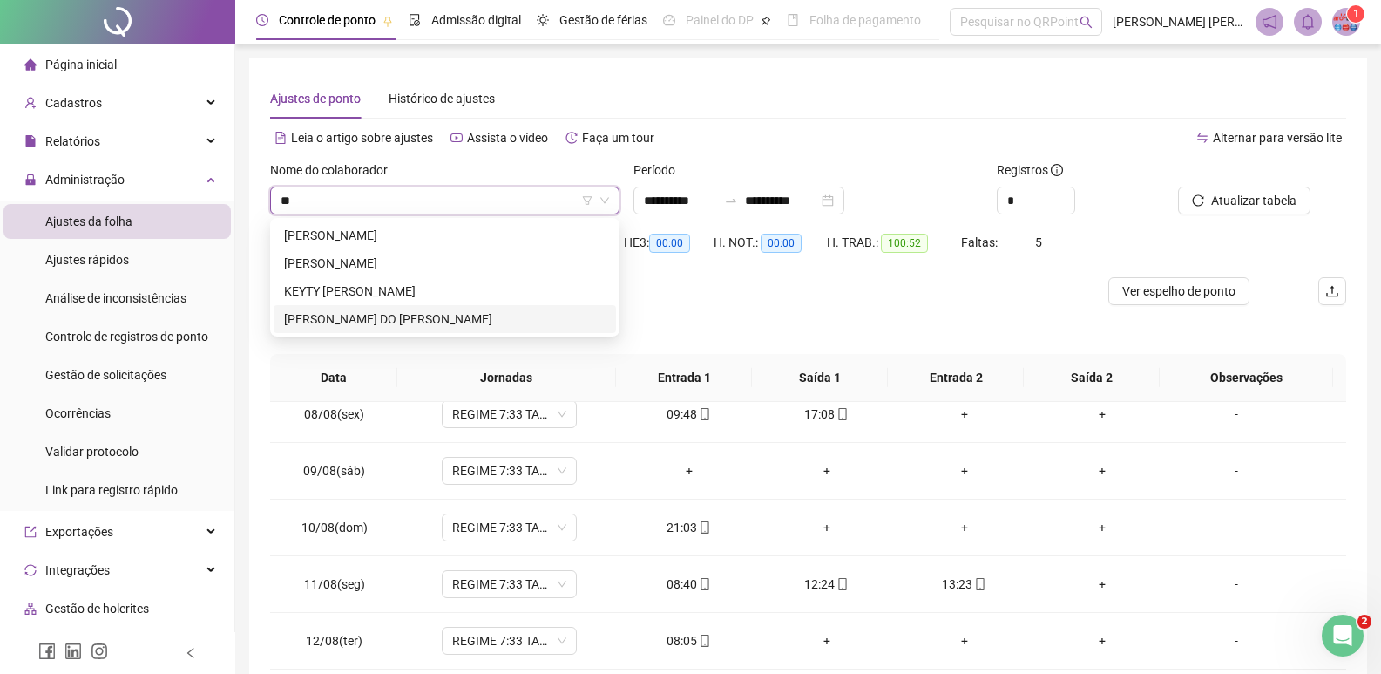
drag, startPoint x: 371, startPoint y: 302, endPoint x: 372, endPoint y: 313, distance: 10.5
click at [372, 312] on div "ELIELMA [PERSON_NAME] GERSSICA [PERSON_NAME] [PERSON_NAME] LOHANE [PERSON_NAME]…" at bounding box center [445, 277] width 342 height 112
click at [383, 318] on div "[PERSON_NAME] DO [PERSON_NAME]" at bounding box center [445, 318] width 322 height 19
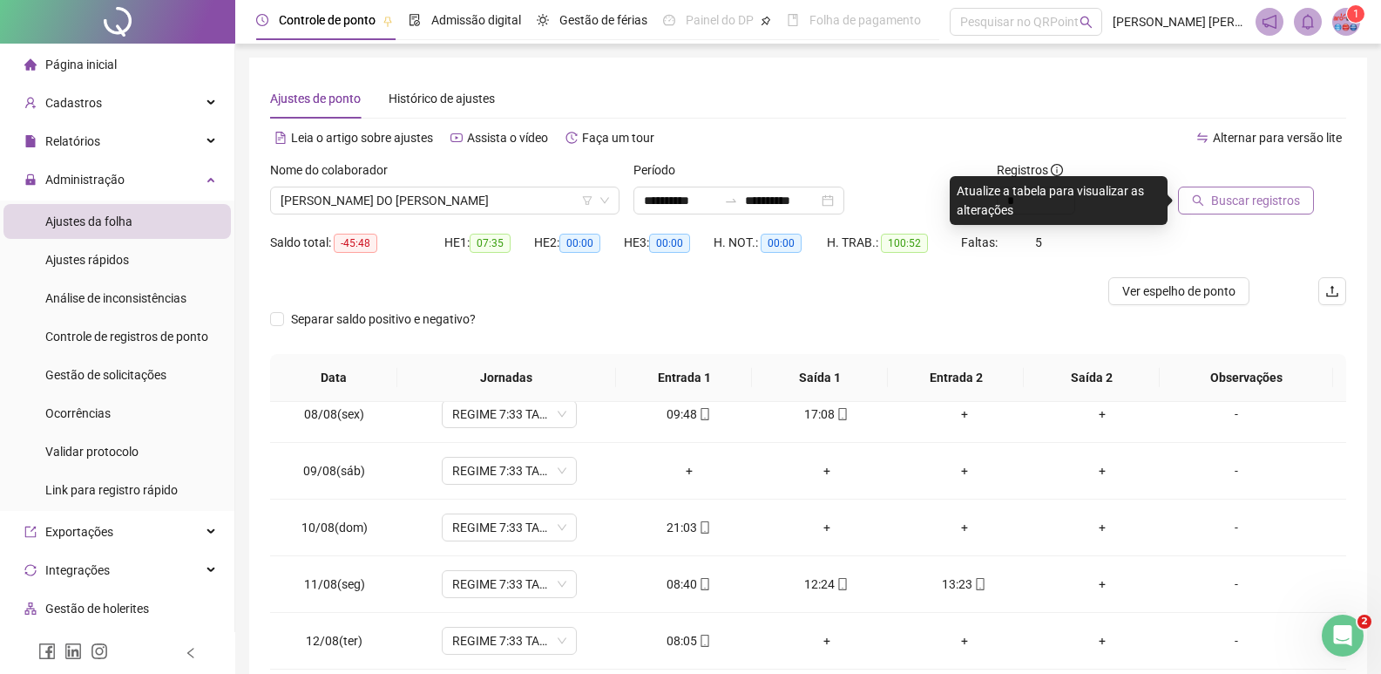
click at [1231, 193] on span "Buscar registros" at bounding box center [1255, 200] width 89 height 19
